Goal: Entertainment & Leisure: Consume media (video, audio)

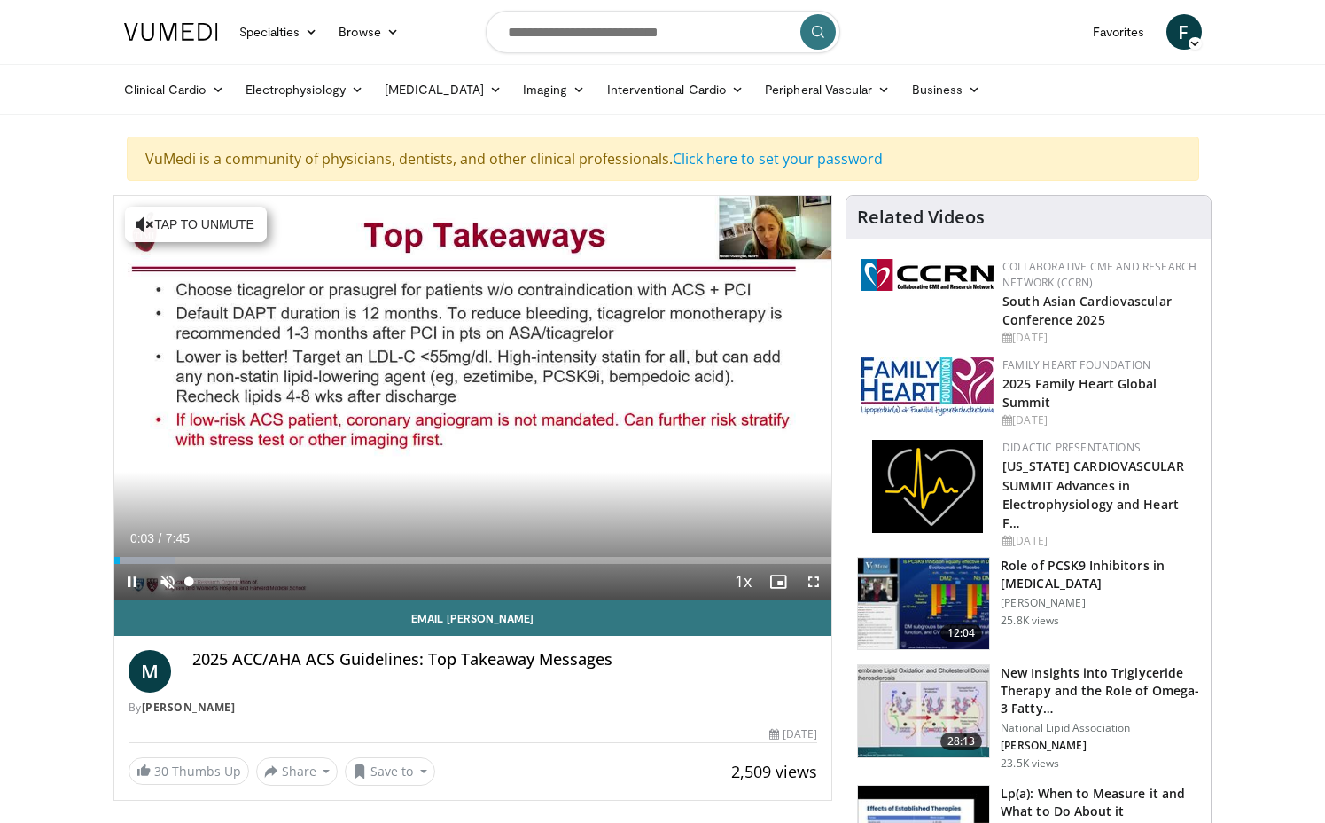
click at [166, 582] on span "Video Player" at bounding box center [167, 581] width 35 height 35
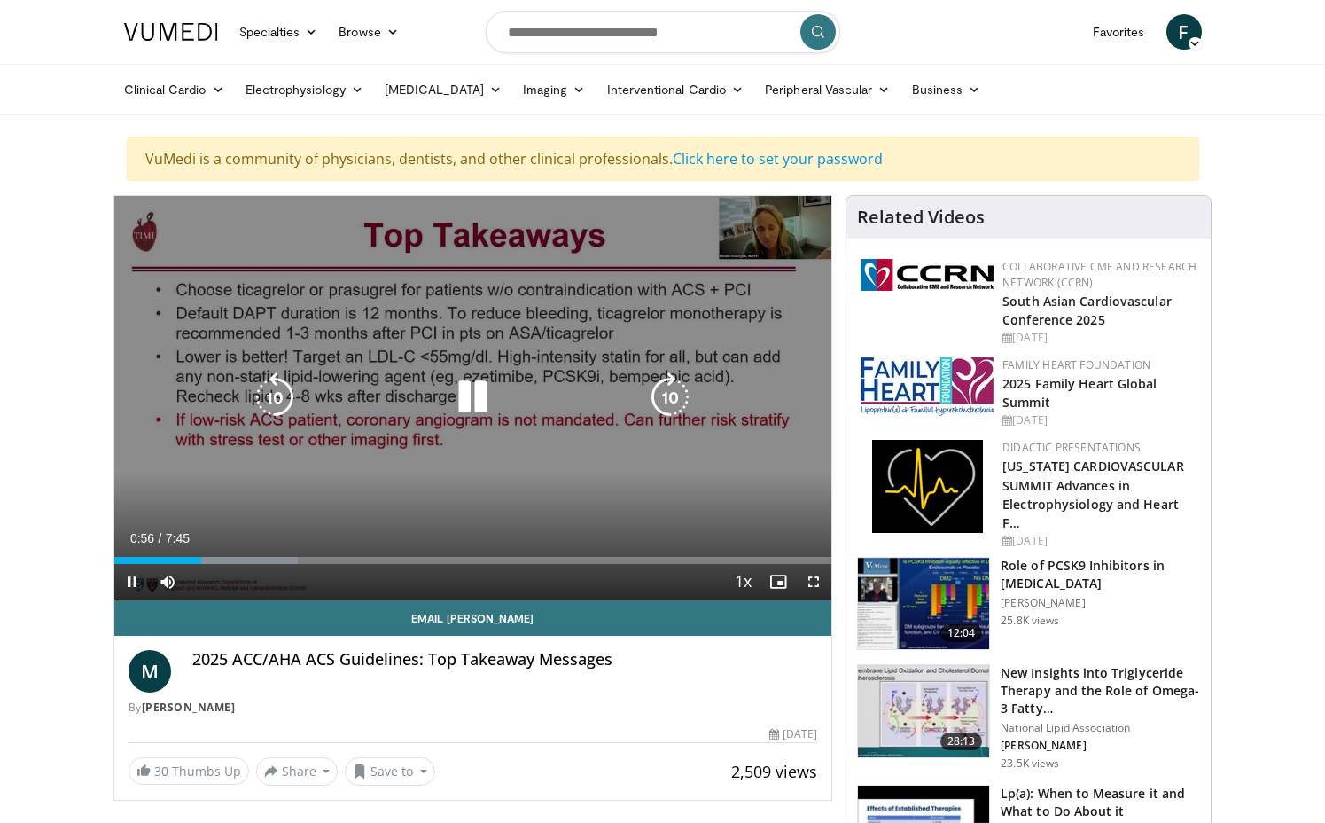
click at [479, 401] on icon "Video Player" at bounding box center [473, 397] width 50 height 50
click at [472, 397] on icon "Video Player" at bounding box center [473, 397] width 50 height 50
click at [468, 388] on icon "Video Player" at bounding box center [473, 397] width 50 height 50
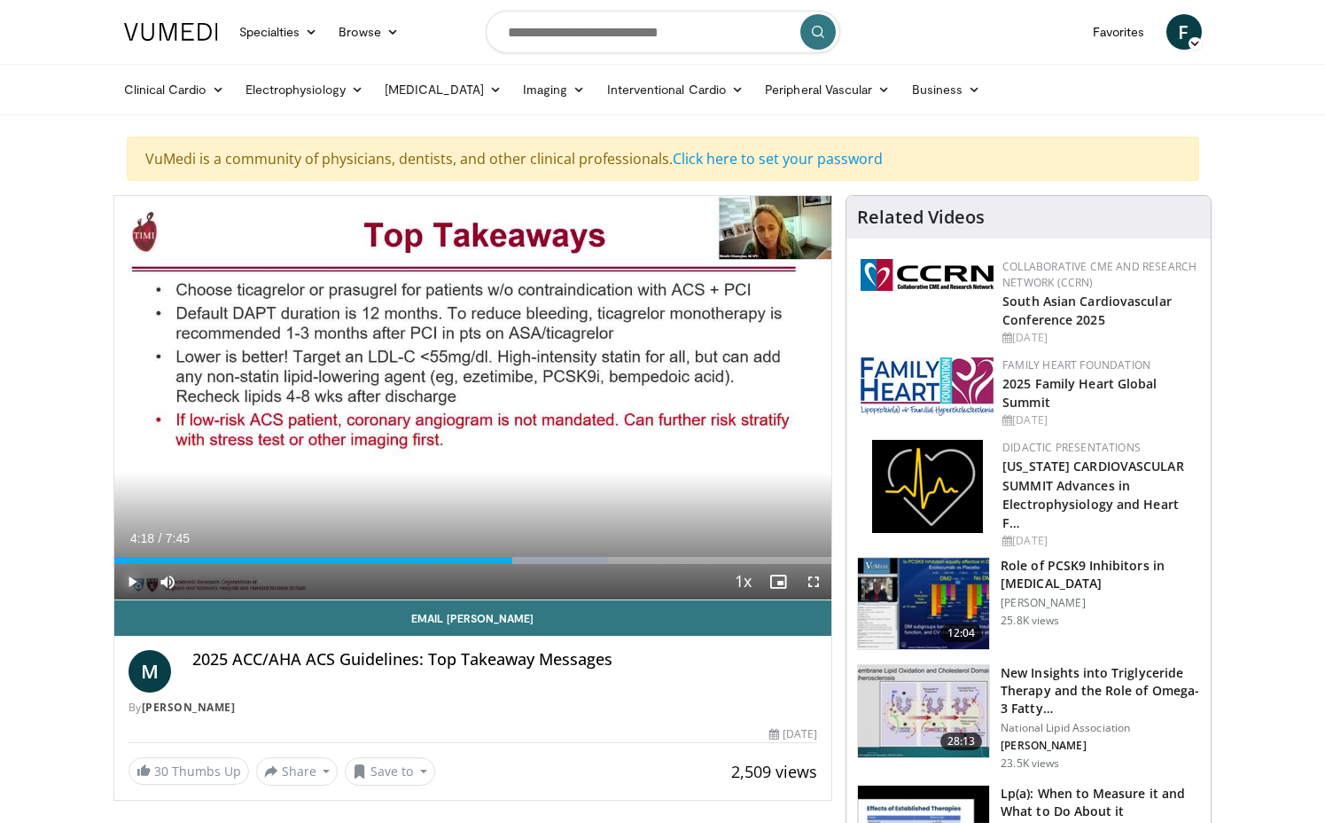
click at [135, 581] on span "Video Player" at bounding box center [131, 581] width 35 height 35
